Goal: Information Seeking & Learning: Learn about a topic

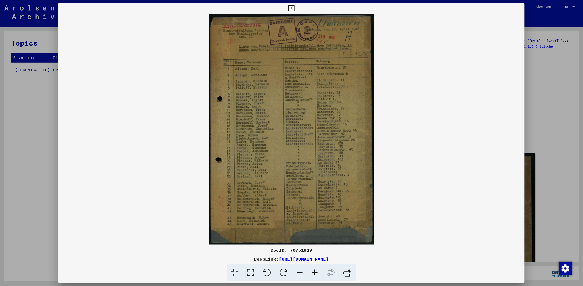
click at [254, 272] on icon at bounding box center [251, 273] width 16 height 17
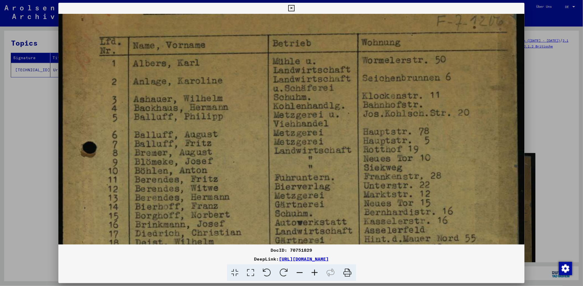
drag, startPoint x: 324, startPoint y: 205, endPoint x: 328, endPoint y: 75, distance: 130.9
click at [328, 75] on img at bounding box center [291, 234] width 466 height 653
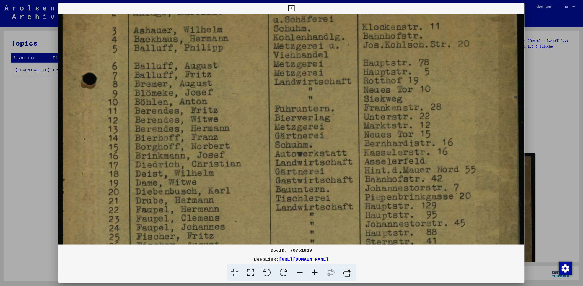
drag, startPoint x: 312, startPoint y: 208, endPoint x: 300, endPoint y: 126, distance: 83.3
click at [301, 128] on img at bounding box center [291, 165] width 466 height 653
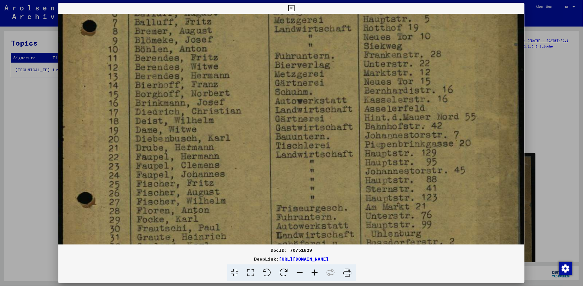
scroll to position [228, 0]
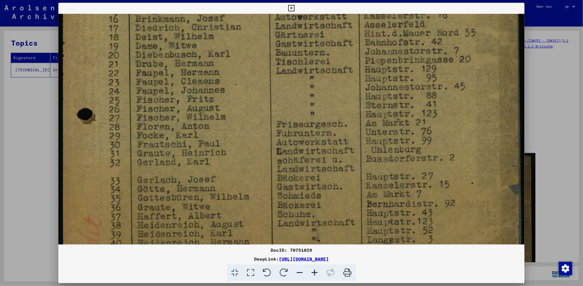
drag, startPoint x: 300, startPoint y: 193, endPoint x: 300, endPoint y: 98, distance: 94.8
click at [300, 98] on img at bounding box center [291, 28] width 466 height 653
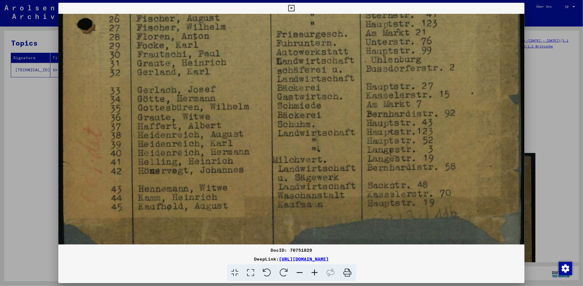
scroll to position [402, 0]
drag, startPoint x: 284, startPoint y: 186, endPoint x: 289, endPoint y: 106, distance: 80.1
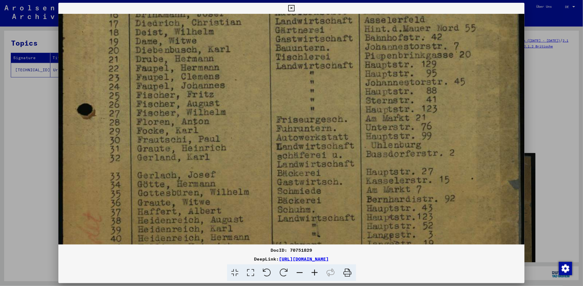
scroll to position [307, 0]
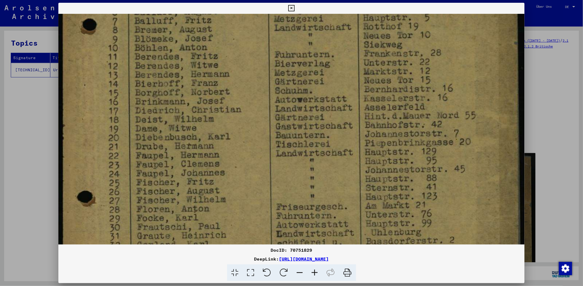
drag, startPoint x: 372, startPoint y: 87, endPoint x: 321, endPoint y: 225, distance: 147.3
click at [332, 257] on div "DocID: 70751829 DeepLink: [URL][DOMAIN_NAME]" at bounding box center [291, 142] width 466 height 279
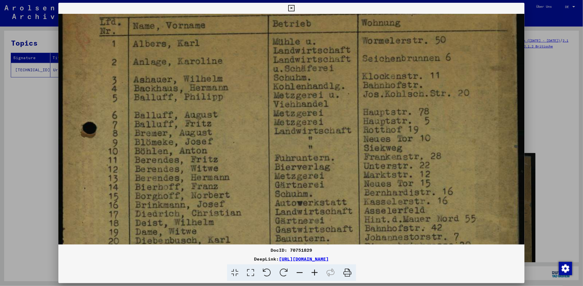
drag, startPoint x: 291, startPoint y: 124, endPoint x: 286, endPoint y: 227, distance: 102.4
click at [286, 227] on img at bounding box center [291, 215] width 466 height 653
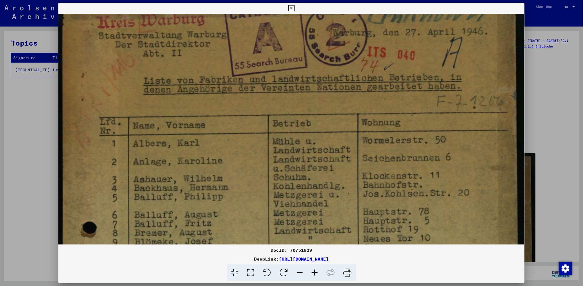
drag, startPoint x: 280, startPoint y: 84, endPoint x: 280, endPoint y: 184, distance: 100.4
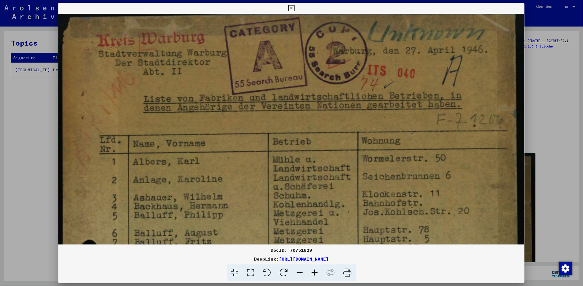
scroll to position [1, 0]
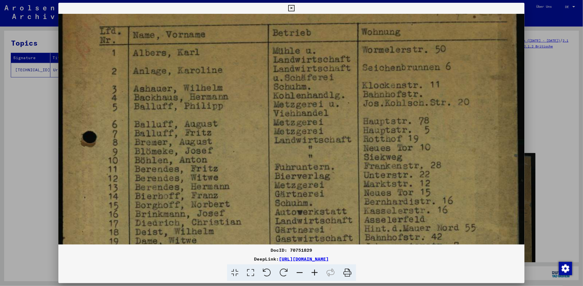
drag, startPoint x: 280, startPoint y: 139, endPoint x: 259, endPoint y: 24, distance: 117.0
click at [259, 24] on img at bounding box center [291, 224] width 466 height 653
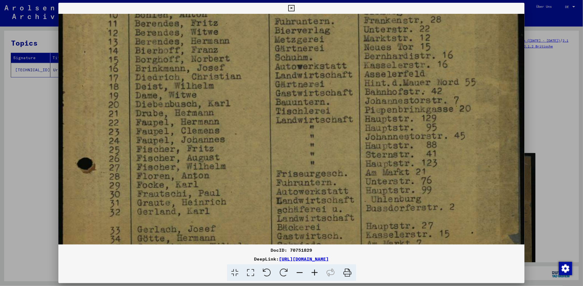
drag, startPoint x: 316, startPoint y: 211, endPoint x: 297, endPoint y: 94, distance: 118.3
click at [297, 94] on img at bounding box center [291, 78] width 466 height 653
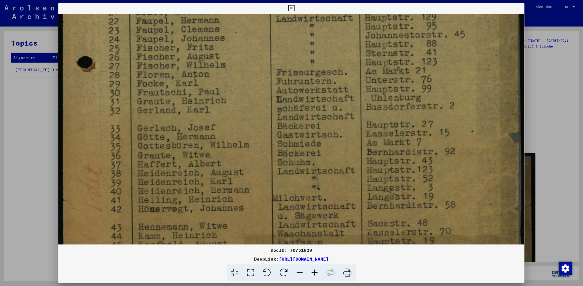
scroll to position [373, 0]
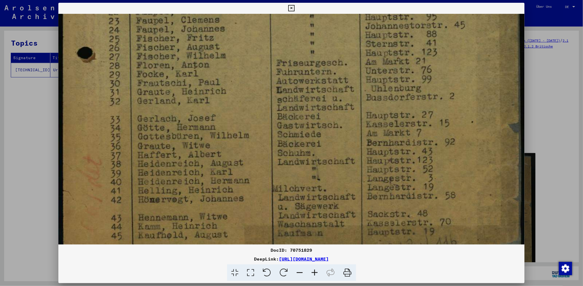
drag, startPoint x: 337, startPoint y: 185, endPoint x: 313, endPoint y: 86, distance: 102.1
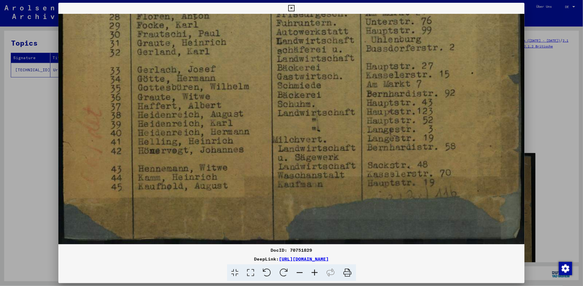
scroll to position [427, 0]
drag, startPoint x: 330, startPoint y: 195, endPoint x: 322, endPoint y: 129, distance: 67.1
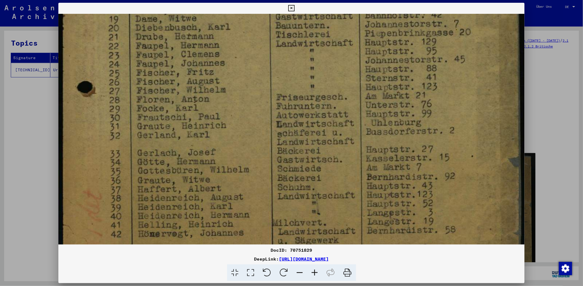
drag, startPoint x: 191, startPoint y: 81, endPoint x: 186, endPoint y: 168, distance: 87.5
click at [186, 169] on img at bounding box center [291, 1] width 466 height 653
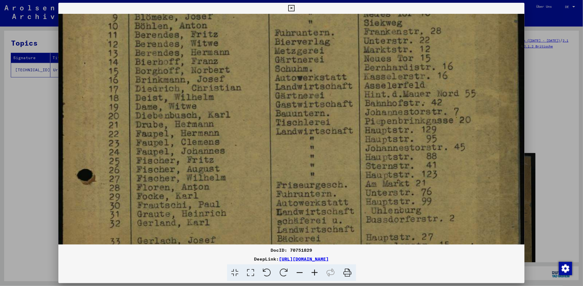
drag, startPoint x: 219, startPoint y: 69, endPoint x: 214, endPoint y: 156, distance: 87.0
click at [214, 156] on img at bounding box center [291, 89] width 466 height 653
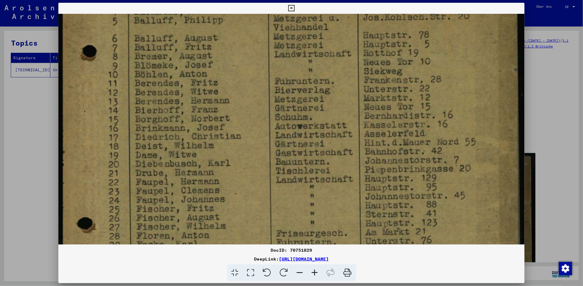
scroll to position [196, 0]
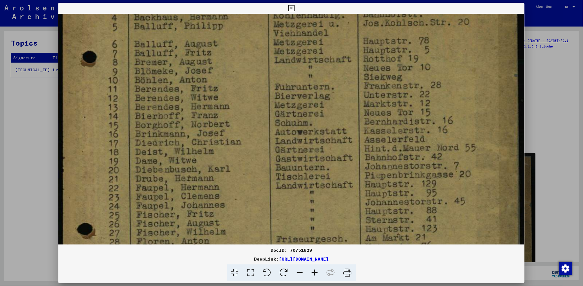
drag, startPoint x: 235, startPoint y: 80, endPoint x: 230, endPoint y: 134, distance: 54.1
click at [230, 134] on img at bounding box center [291, 143] width 466 height 653
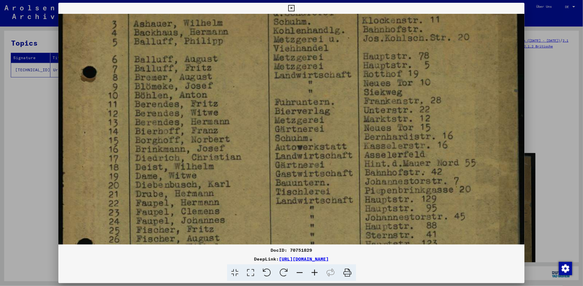
scroll to position [180, 0]
drag, startPoint x: 184, startPoint y: 82, endPoint x: 184, endPoint y: 97, distance: 14.7
click at [184, 97] on img at bounding box center [291, 160] width 466 height 653
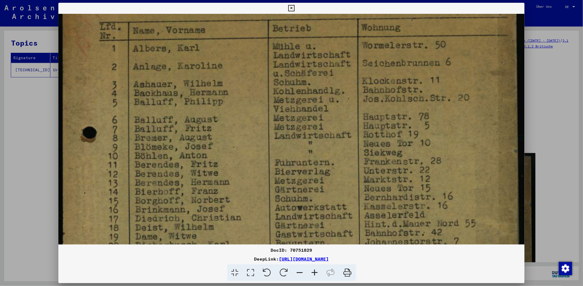
scroll to position [118, 0]
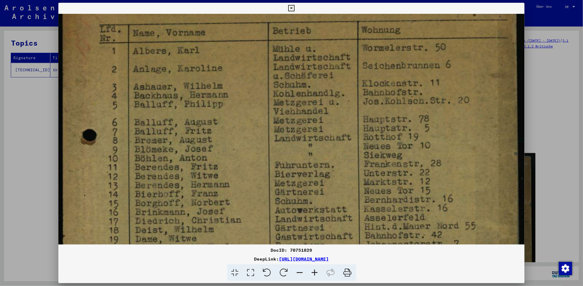
drag, startPoint x: 176, startPoint y: 74, endPoint x: 176, endPoint y: 135, distance: 61.7
click at [176, 135] on img at bounding box center [291, 222] width 466 height 653
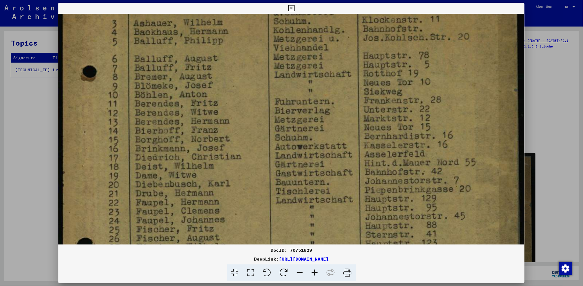
scroll to position [184, 0]
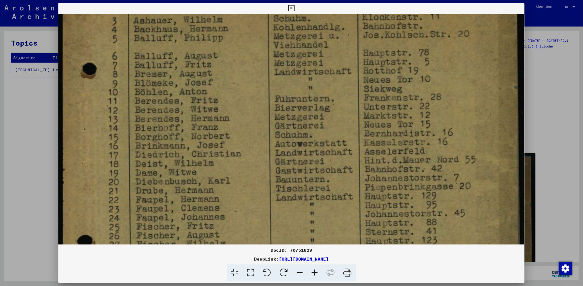
drag, startPoint x: 179, startPoint y: 173, endPoint x: 184, endPoint y: 112, distance: 61.3
click at [184, 112] on img at bounding box center [291, 155] width 466 height 653
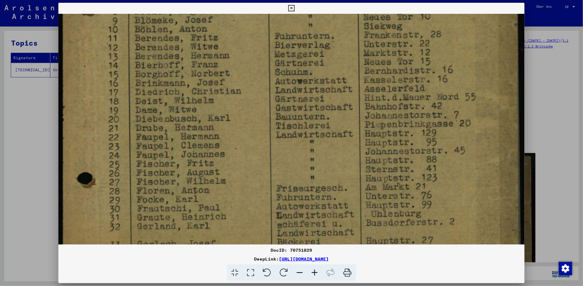
scroll to position [248, 0]
drag, startPoint x: 397, startPoint y: 193, endPoint x: 387, endPoint y: 135, distance: 58.6
click at [387, 135] on img at bounding box center [291, 92] width 466 height 653
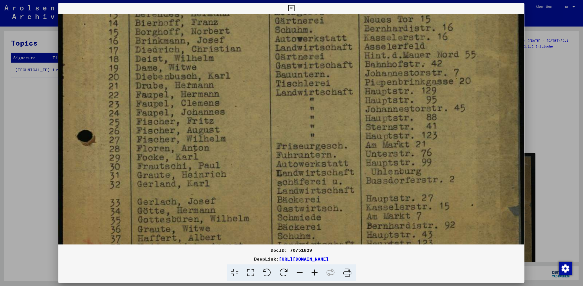
drag, startPoint x: 390, startPoint y: 201, endPoint x: 385, endPoint y: 161, distance: 40.7
click at [385, 161] on img at bounding box center [291, 50] width 466 height 653
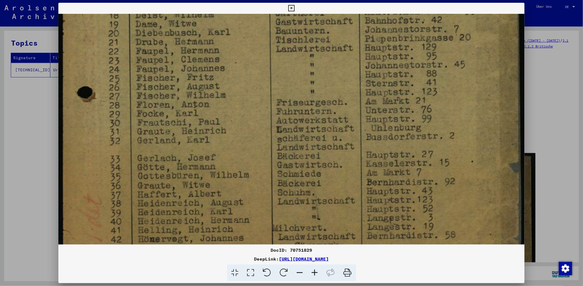
drag, startPoint x: 383, startPoint y: 197, endPoint x: 377, endPoint y: 153, distance: 44.4
click at [377, 153] on img at bounding box center [291, 7] width 466 height 653
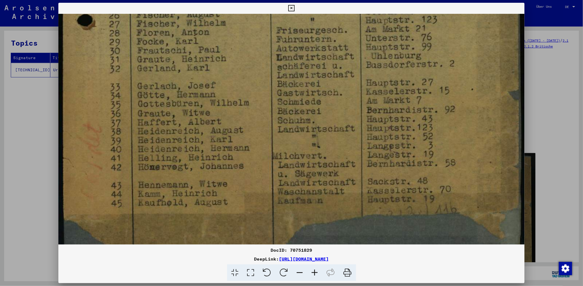
scroll to position [406, 0]
drag, startPoint x: 386, startPoint y: 201, endPoint x: 383, endPoint y: 137, distance: 64.0
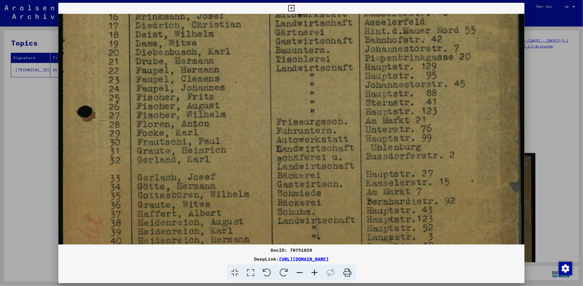
drag, startPoint x: 380, startPoint y: 92, endPoint x: 377, endPoint y: 161, distance: 69.5
click at [377, 183] on img at bounding box center [291, 26] width 466 height 653
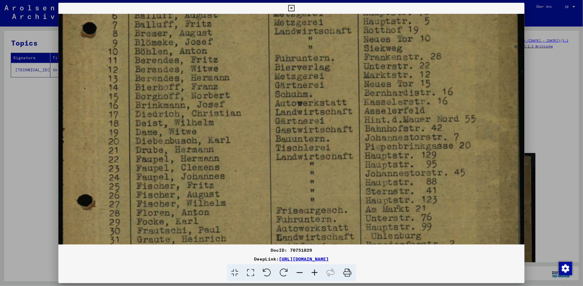
drag, startPoint x: 375, startPoint y: 97, endPoint x: 374, endPoint y: 172, distance: 74.9
click at [374, 172] on img at bounding box center [291, 115] width 466 height 653
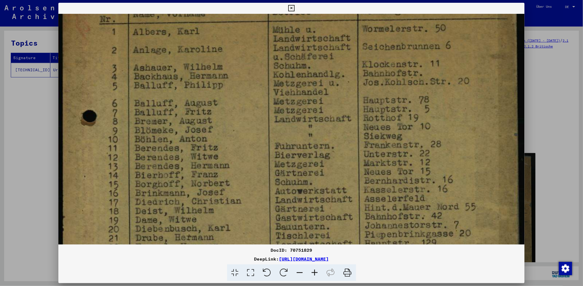
drag, startPoint x: 363, startPoint y: 65, endPoint x: 372, endPoint y: 150, distance: 85.9
click at [372, 150] on img at bounding box center [291, 203] width 466 height 653
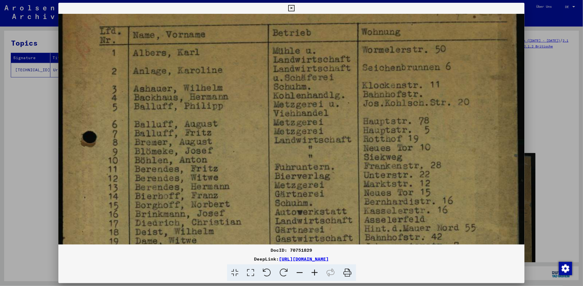
scroll to position [114, 0]
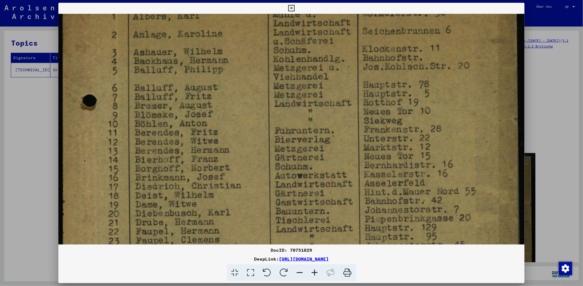
drag, startPoint x: 372, startPoint y: 85, endPoint x: 366, endPoint y: 57, distance: 28.9
click at [366, 57] on img at bounding box center [291, 187] width 466 height 653
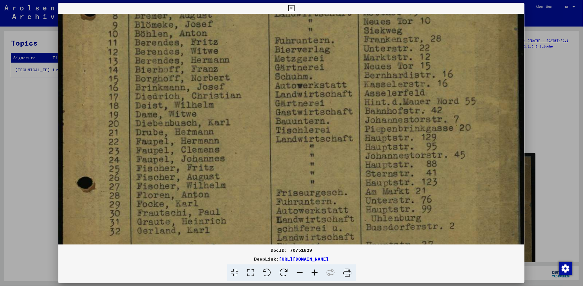
drag, startPoint x: 393, startPoint y: 188, endPoint x: 383, endPoint y: 107, distance: 82.0
click at [383, 107] on img at bounding box center [291, 97] width 466 height 653
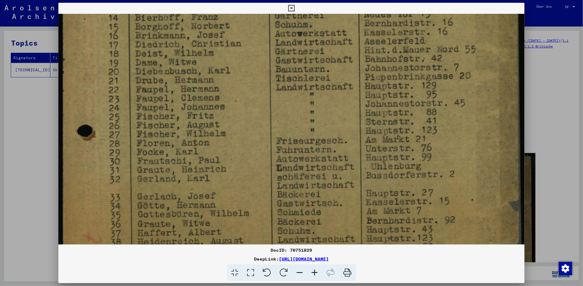
scroll to position [300, 0]
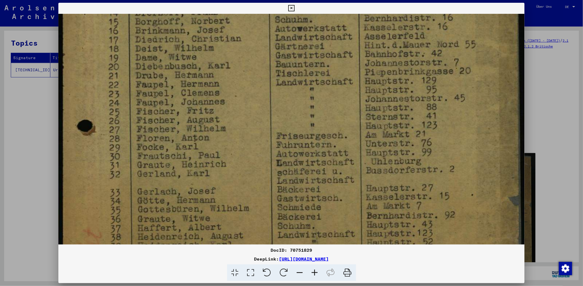
drag, startPoint x: 396, startPoint y: 173, endPoint x: 384, endPoint y: 122, distance: 52.0
click at [384, 122] on img at bounding box center [291, 40] width 466 height 653
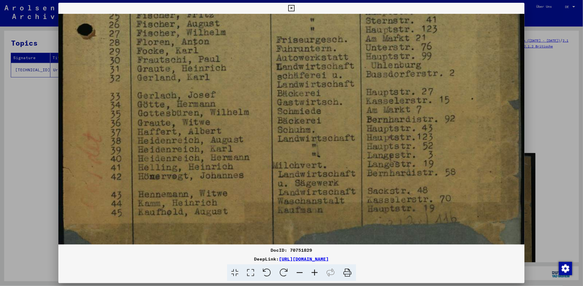
scroll to position [402, 0]
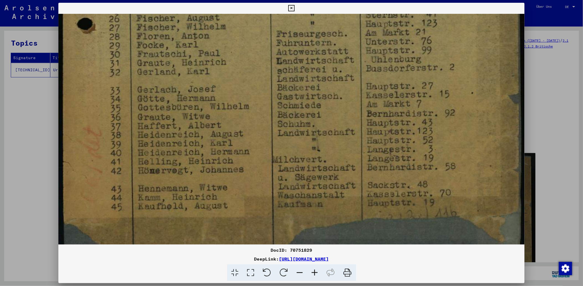
drag, startPoint x: 386, startPoint y: 163, endPoint x: 384, endPoint y: 70, distance: 93.2
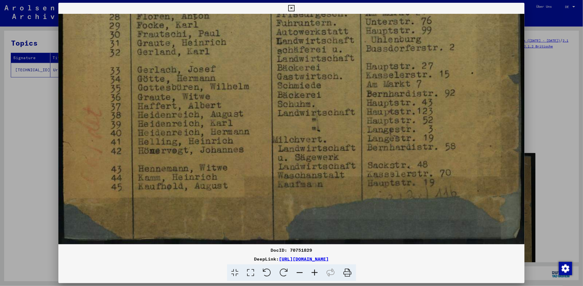
scroll to position [427, 0]
drag, startPoint x: 394, startPoint y: 175, endPoint x: 383, endPoint y: 134, distance: 43.1
